Goal: Transaction & Acquisition: Purchase product/service

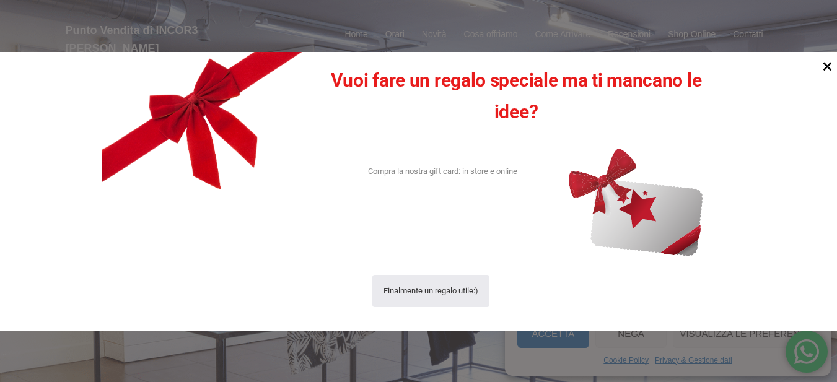
click at [825, 63] on icon at bounding box center [827, 66] width 17 height 17
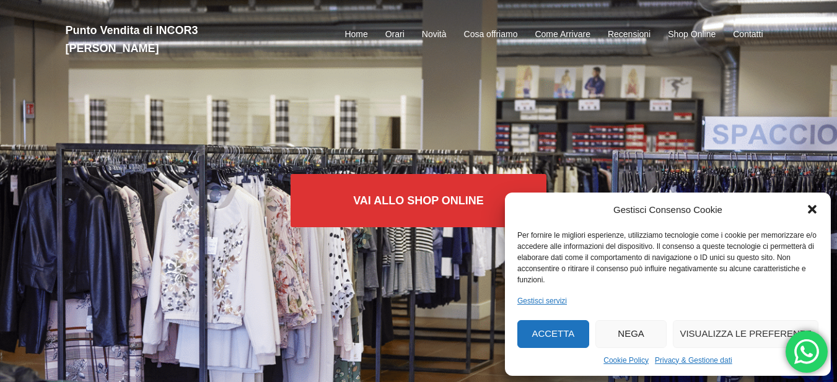
click at [810, 207] on icon "Chiudi la finestra di dialogo" at bounding box center [812, 210] width 9 height 9
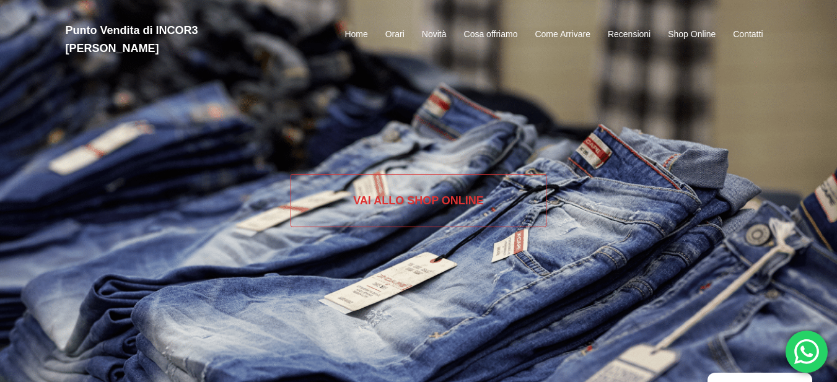
click at [421, 191] on link "Vai allo SHOP ONLINE" at bounding box center [419, 200] width 256 height 53
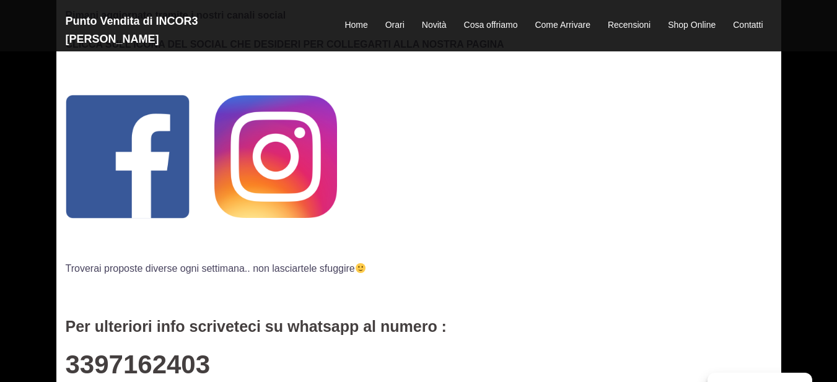
scroll to position [133, 0]
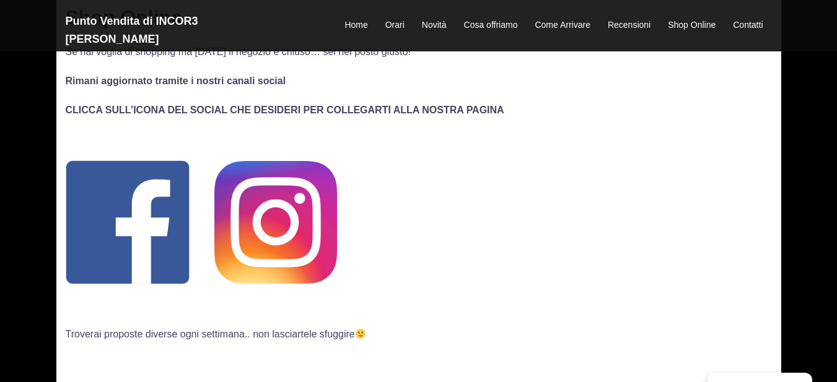
click at [265, 200] on img at bounding box center [275, 222] width 123 height 123
